Goal: Task Accomplishment & Management: Manage account settings

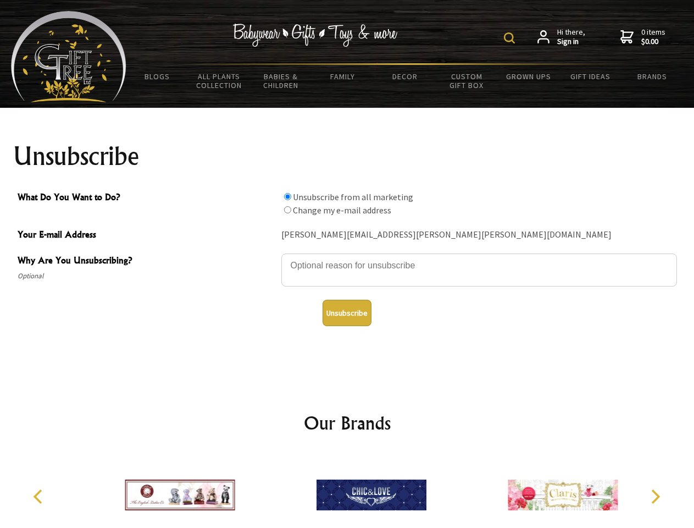
click at [511, 38] on img at bounding box center [509, 37] width 11 height 11
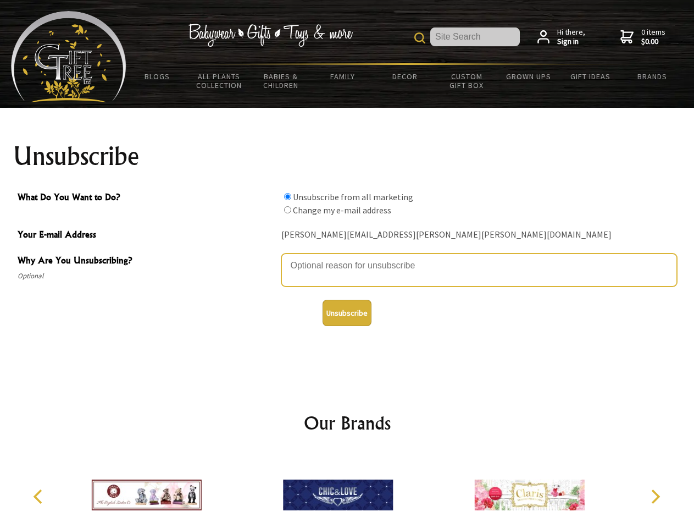
click at [347, 257] on textarea "Why Are You Unsubscribing?" at bounding box center [479, 269] width 396 height 33
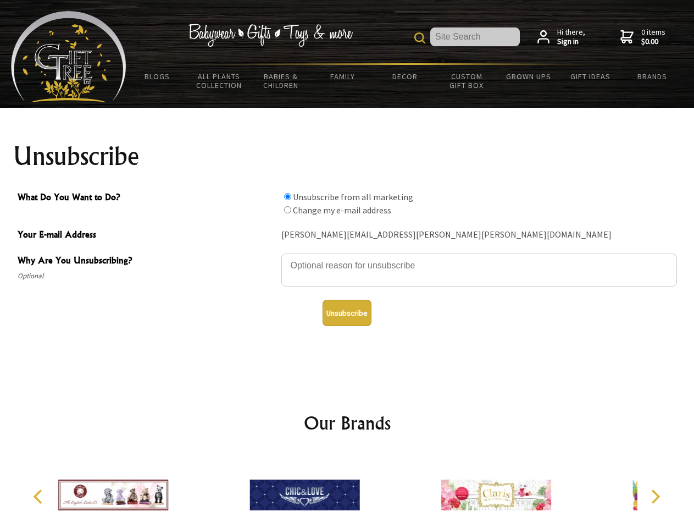
click at [287, 196] on input "What Do You Want to Do?" at bounding box center [287, 196] width 7 height 7
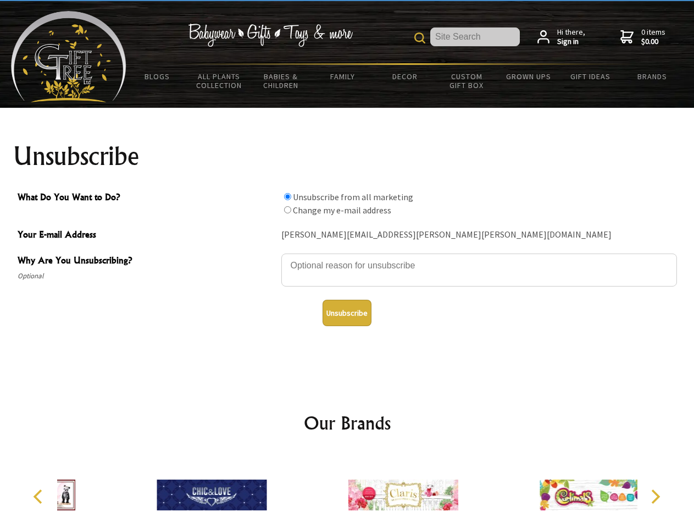
click at [287, 209] on input "What Do You Want to Do?" at bounding box center [287, 209] width 7 height 7
radio input "true"
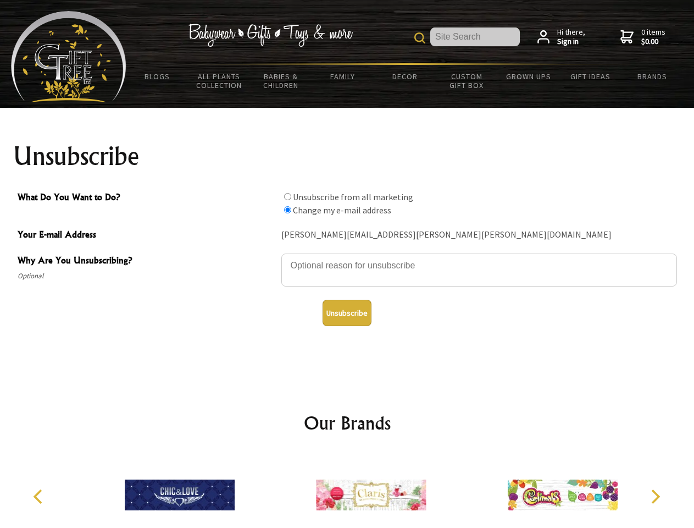
click at [347, 313] on button "Unsubscribe" at bounding box center [347, 313] width 49 height 26
click at [40, 496] on icon "Previous" at bounding box center [39, 496] width 14 height 14
click at [655, 496] on icon "Next" at bounding box center [654, 496] width 14 height 14
